Goal: Task Accomplishment & Management: Use online tool/utility

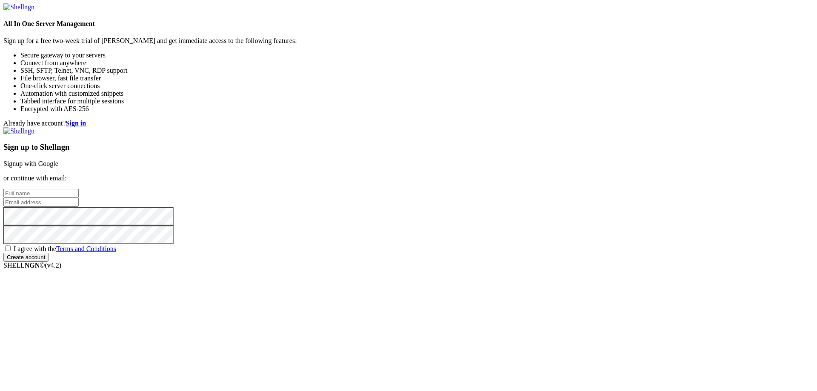
drag, startPoint x: 0, startPoint y: 0, endPoint x: 482, endPoint y: 131, distance: 498.9
click at [58, 160] on link "Signup with Google" at bounding box center [30, 163] width 55 height 7
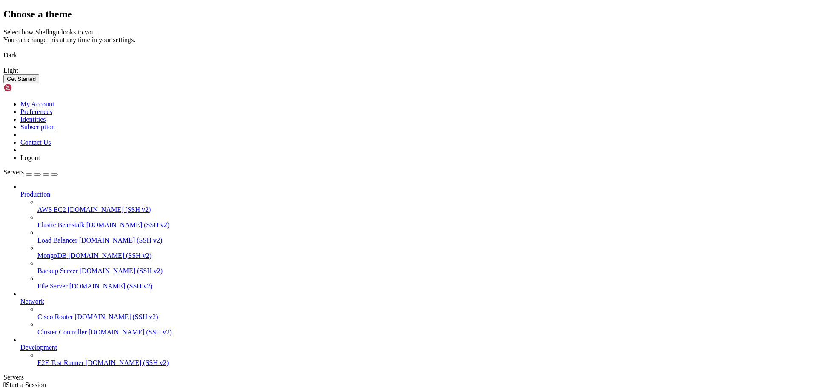
drag, startPoint x: 356, startPoint y: 222, endPoint x: 335, endPoint y: 216, distance: 22.5
drag, startPoint x: 335, startPoint y: 216, endPoint x: 485, endPoint y: 232, distance: 151.0
click at [492, 74] on div "Dark Light" at bounding box center [408, 59] width 810 height 31
click at [482, 74] on link "Light" at bounding box center [408, 71] width 810 height 8
click at [39, 83] on button "Get Started" at bounding box center [21, 78] width 36 height 9
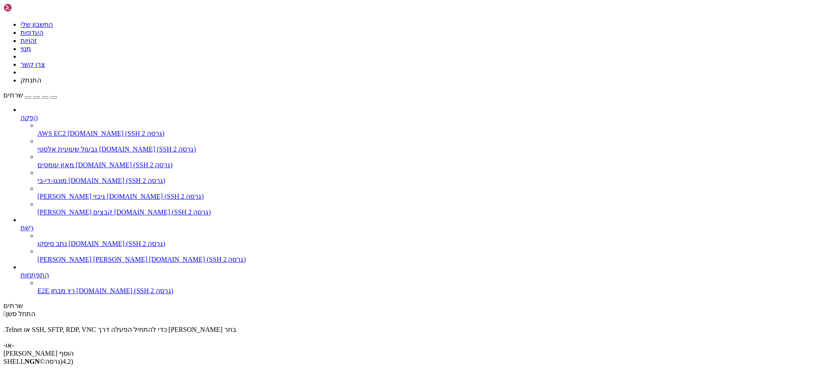
click at [479, 349] on link "הוסף [PERSON_NAME]" at bounding box center [408, 353] width 810 height 8
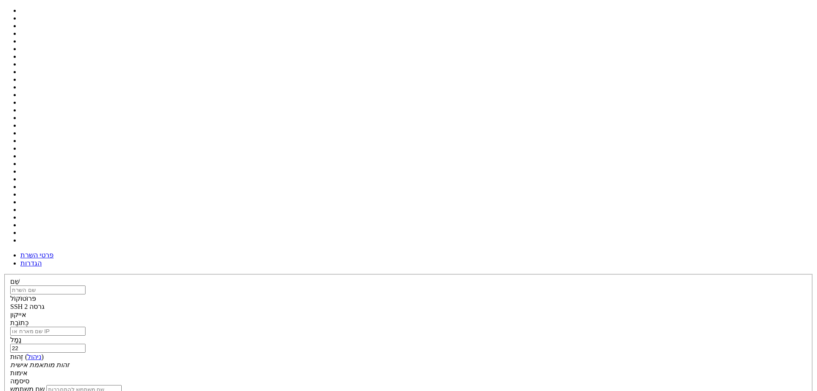
click at [10, 319] on span at bounding box center [10, 319] width 0 height 0
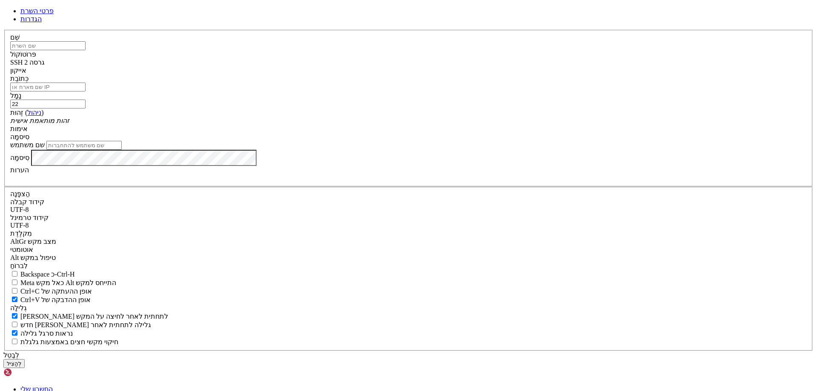
click at [122, 150] on input "שם משתמש" at bounding box center [83, 145] width 75 height 9
click at [85, 50] on input "text" at bounding box center [47, 45] width 75 height 9
click at [85, 91] on input "כְּתוֹבֶת" at bounding box center [47, 87] width 75 height 9
paste input "[DOMAIN_NAME]"
type input "[DOMAIN_NAME]"
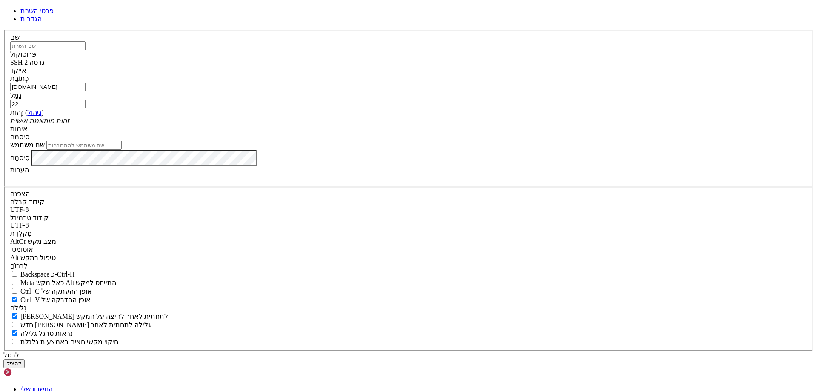
click at [122, 150] on input "שם משתמש" at bounding box center [83, 145] width 75 height 9
paste input "yosefjew"
type input "yosefjew"
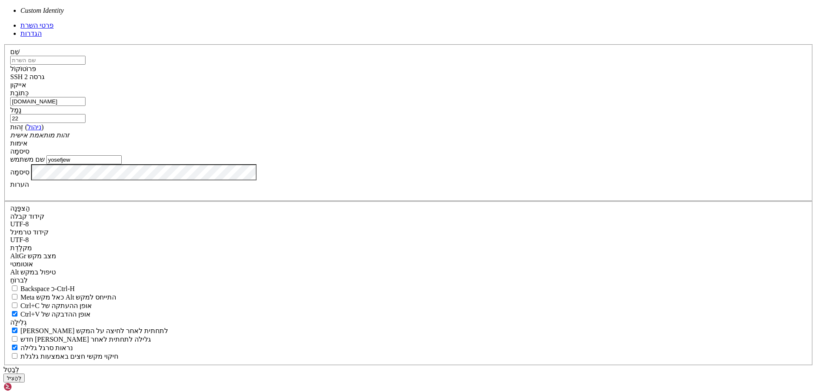
click at [396, 139] on div "זהות מותאמת אישית" at bounding box center [408, 135] width 796 height 8
